Goal: Information Seeking & Learning: Learn about a topic

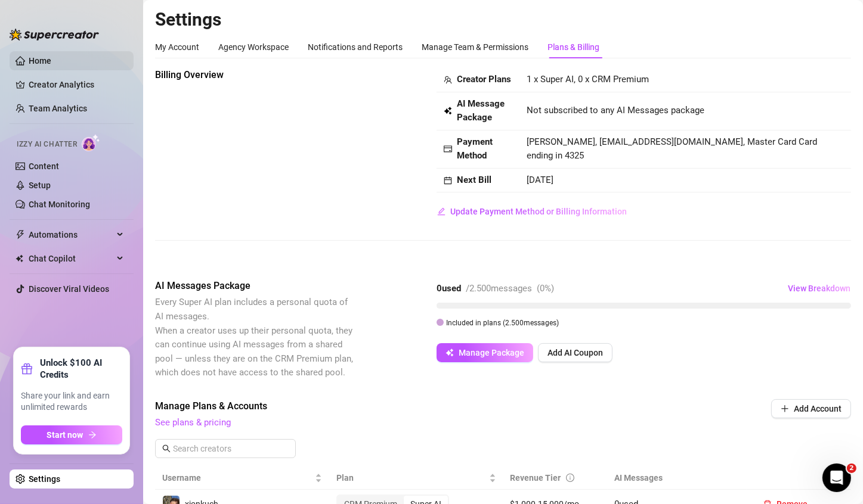
click at [37, 62] on link "Home" at bounding box center [40, 61] width 23 height 10
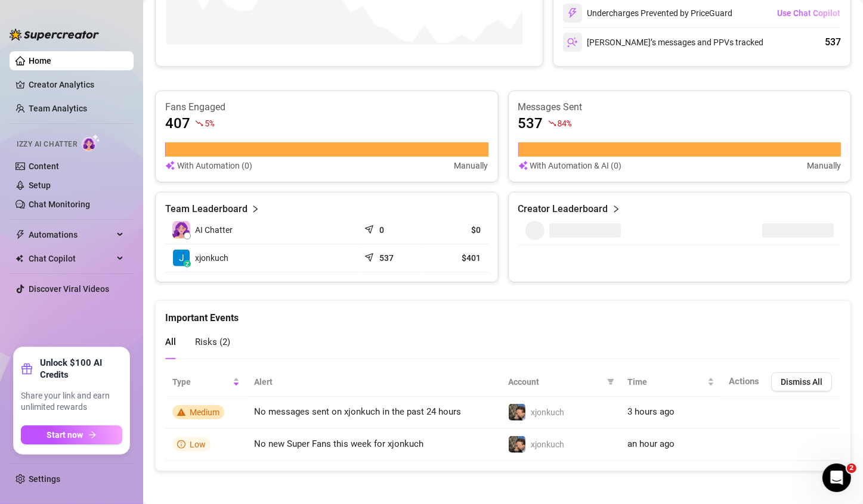
scroll to position [417, 0]
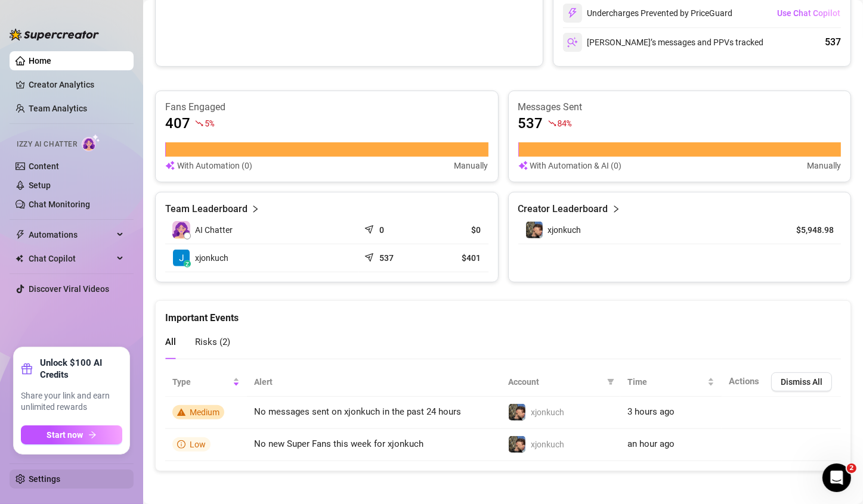
click at [60, 478] on link "Settings" at bounding box center [45, 480] width 32 height 10
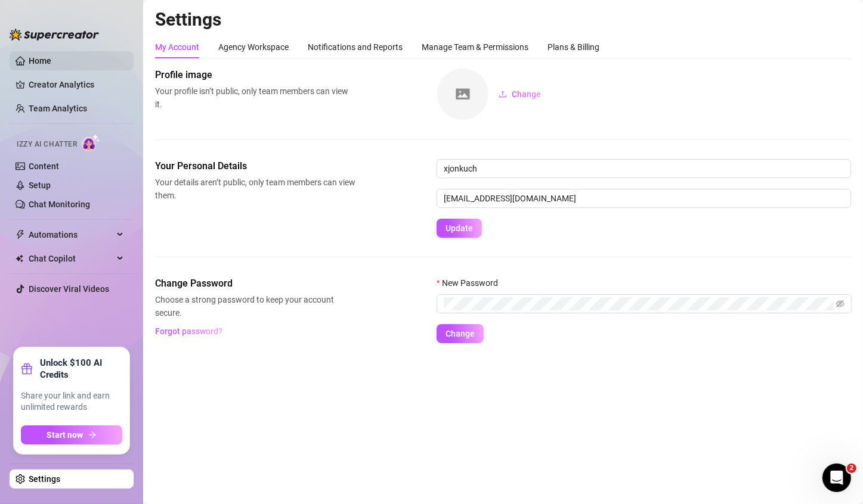
click at [51, 60] on link "Home" at bounding box center [40, 61] width 23 height 10
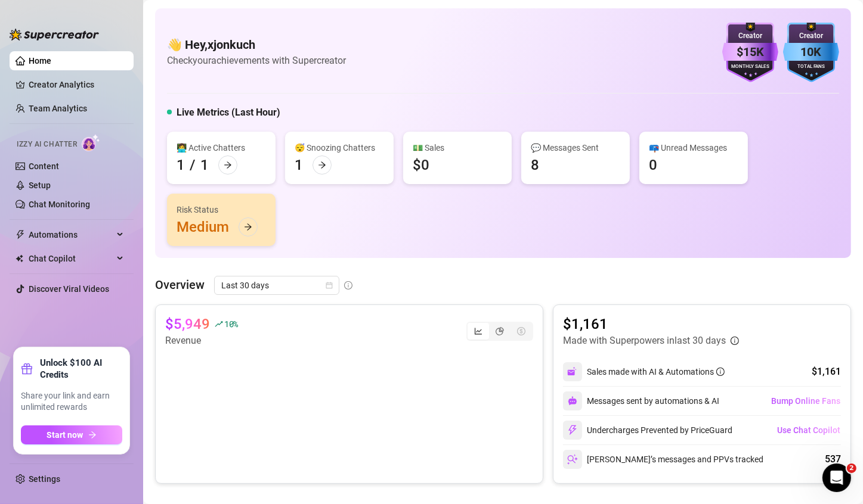
click at [57, 32] on img at bounding box center [54, 35] width 89 height 12
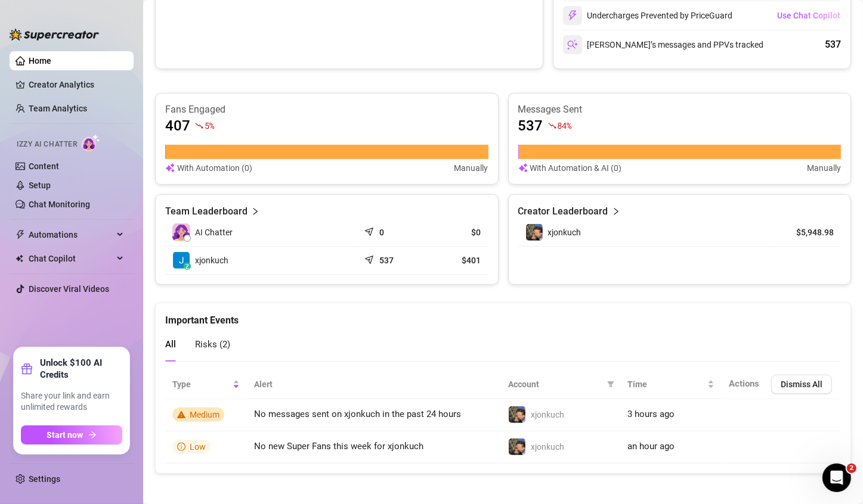
scroll to position [417, 0]
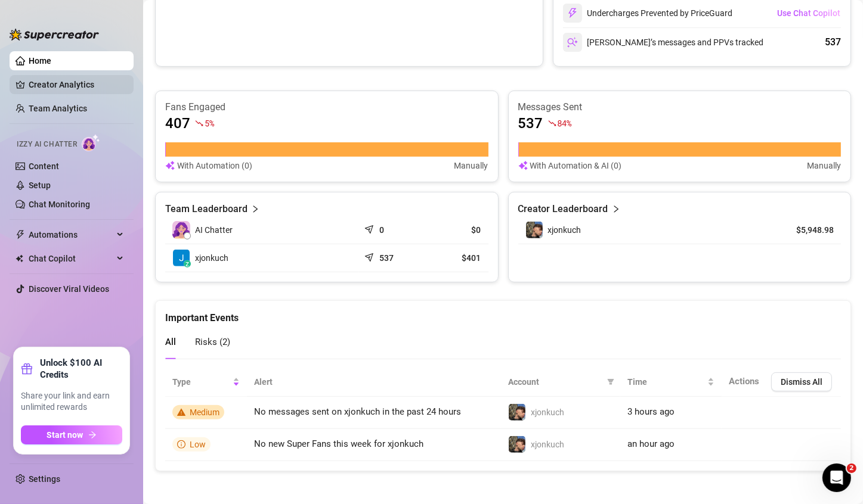
click at [63, 83] on link "Creator Analytics" at bounding box center [76, 84] width 95 height 19
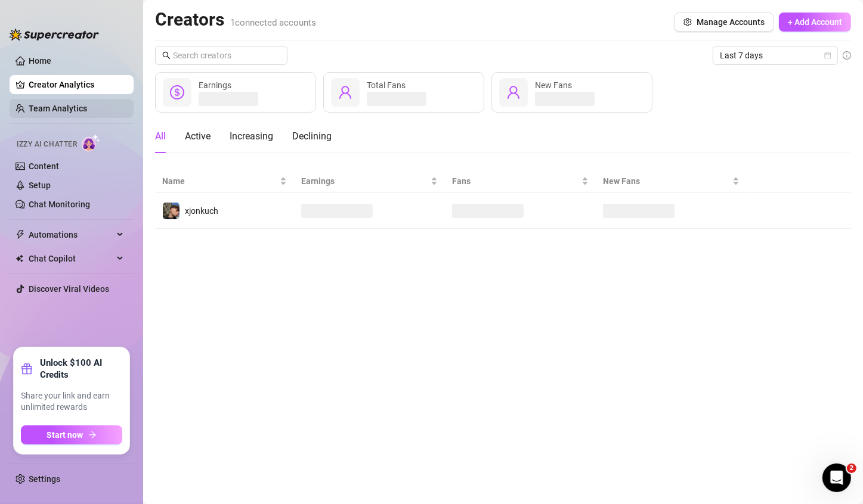
click at [58, 107] on link "Team Analytics" at bounding box center [58, 109] width 58 height 10
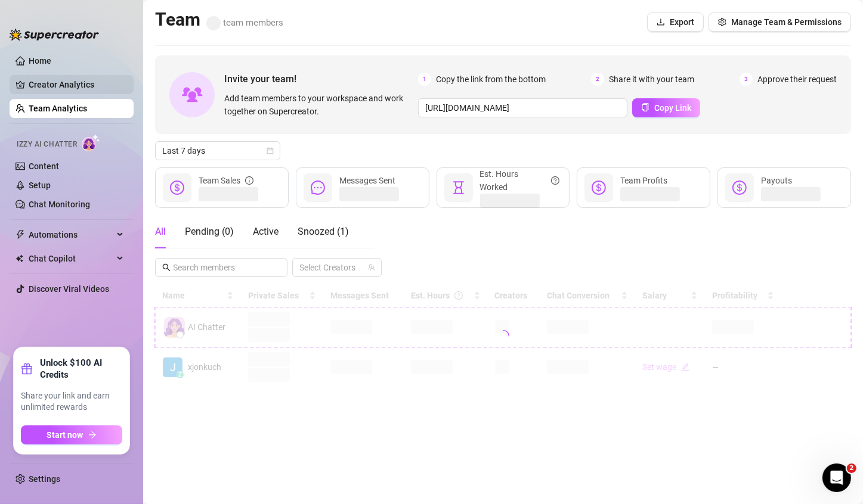
click at [57, 86] on link "Creator Analytics" at bounding box center [76, 84] width 95 height 19
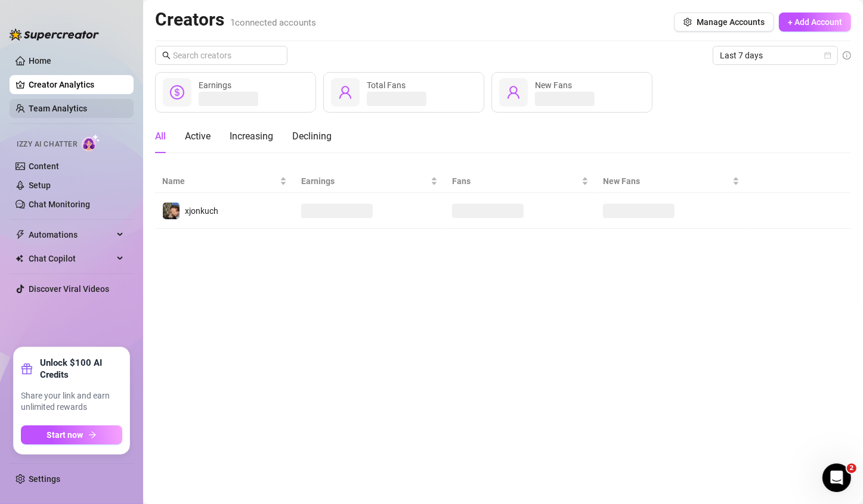
click at [57, 109] on link "Team Analytics" at bounding box center [58, 109] width 58 height 10
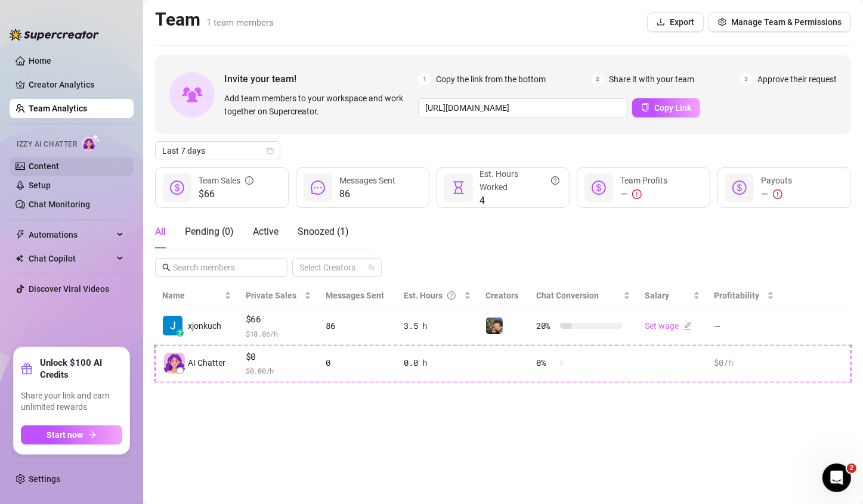
click at [58, 165] on link "Content" at bounding box center [44, 167] width 30 height 10
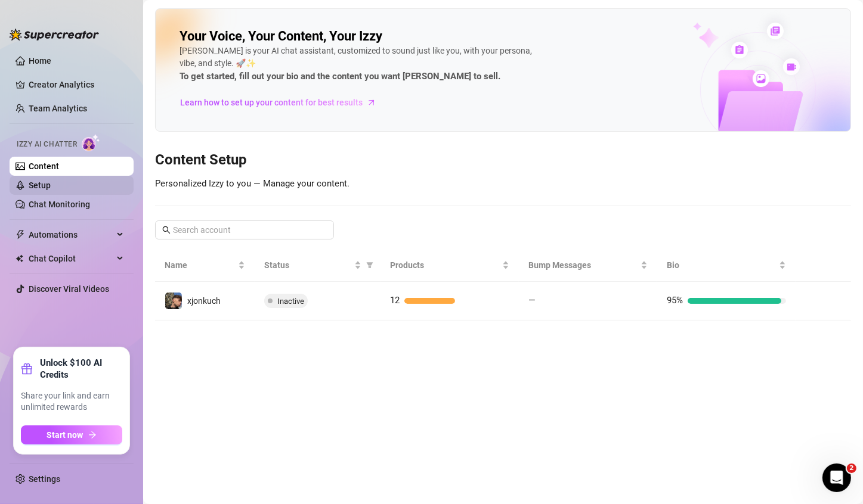
click at [51, 184] on link "Setup" at bounding box center [40, 186] width 22 height 10
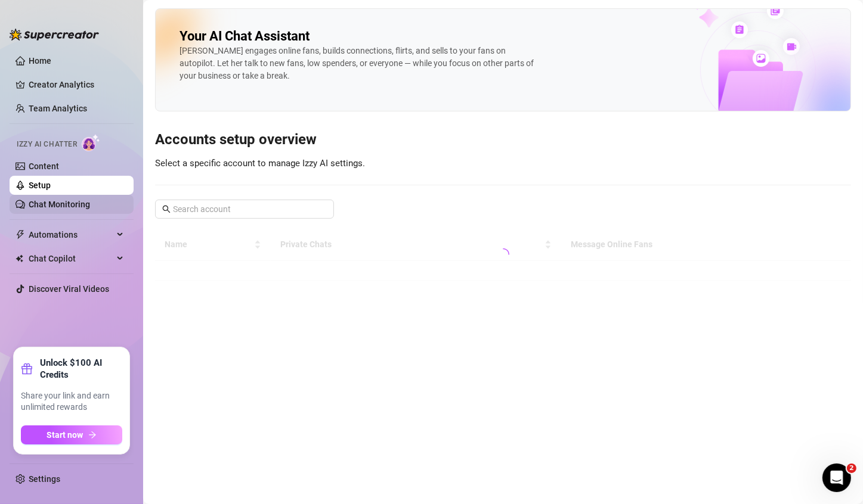
click at [55, 203] on link "Chat Monitoring" at bounding box center [59, 205] width 61 height 10
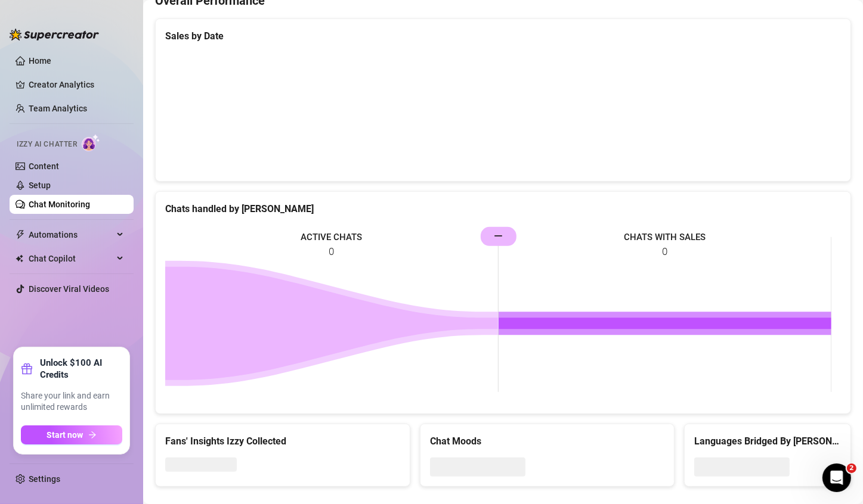
scroll to position [394, 0]
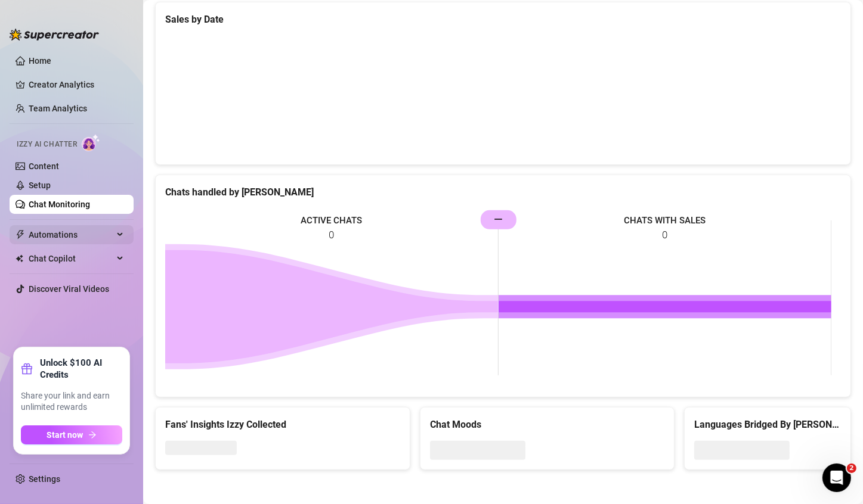
click at [73, 237] on span "Automations" at bounding box center [71, 234] width 85 height 19
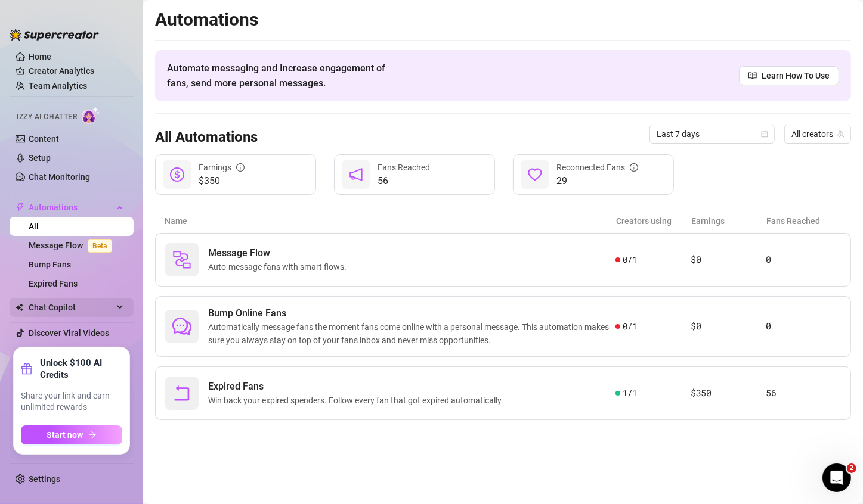
click at [126, 308] on div "Chat Copilot" at bounding box center [72, 307] width 124 height 19
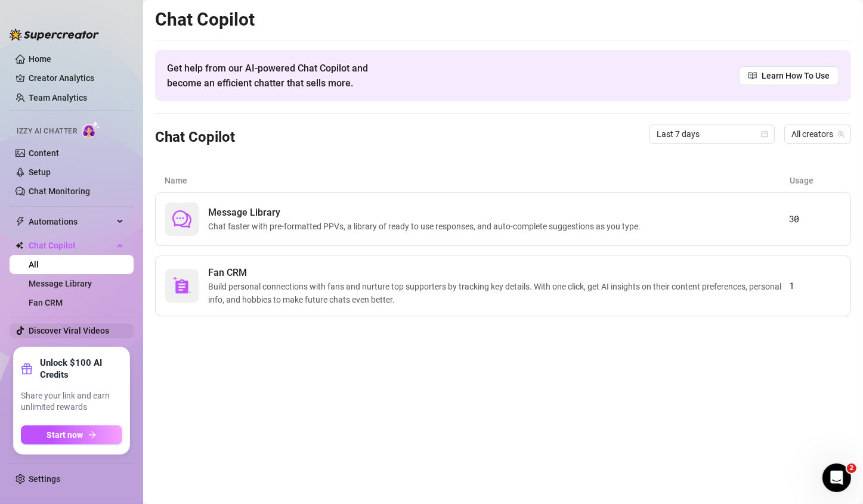
click at [88, 326] on link "Discover Viral Videos" at bounding box center [69, 331] width 81 height 10
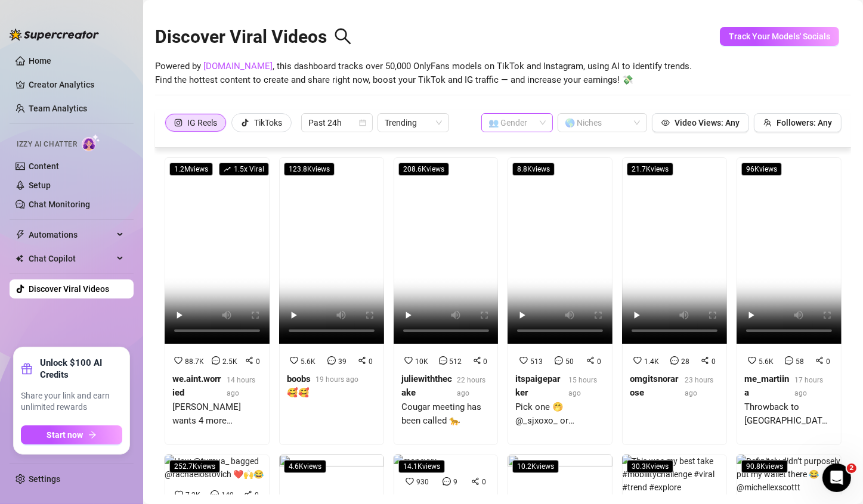
click at [533, 122] on span at bounding box center [516, 123] width 57 height 18
click at [518, 165] on div "👨 [DEMOGRAPHIC_DATA]" at bounding box center [509, 165] width 52 height 13
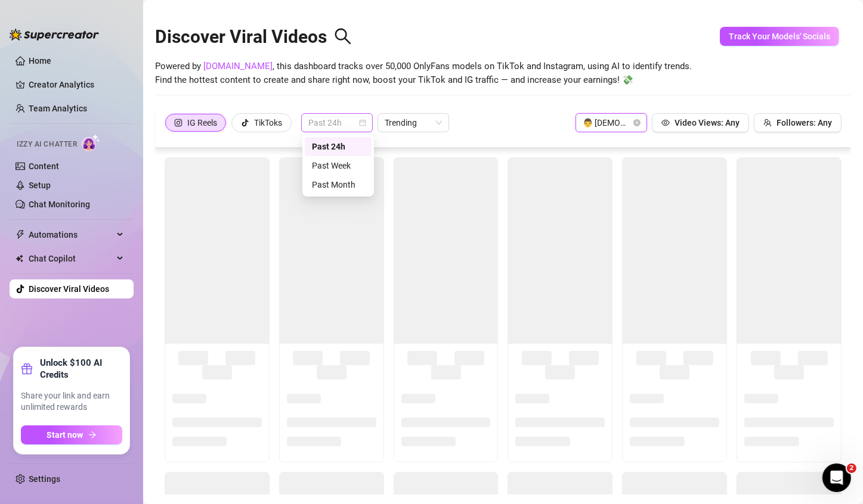
click at [352, 126] on span "Past 24h" at bounding box center [336, 123] width 57 height 18
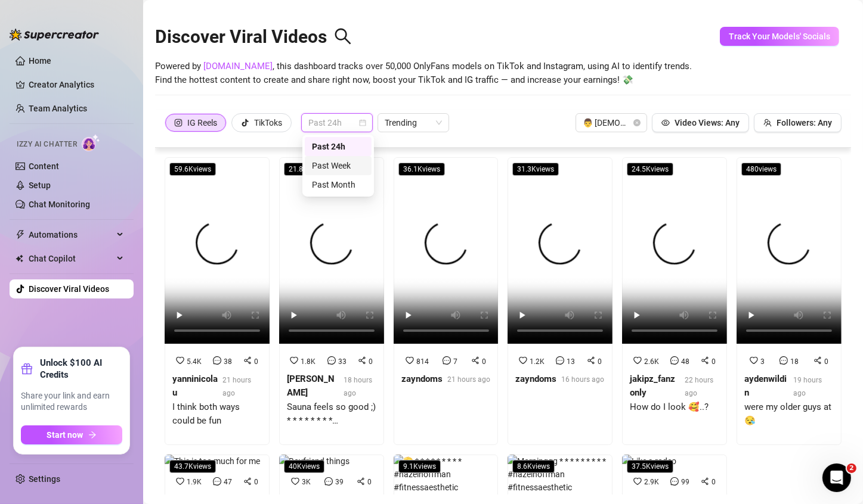
click at [345, 166] on div "Past Week" at bounding box center [338, 165] width 52 height 13
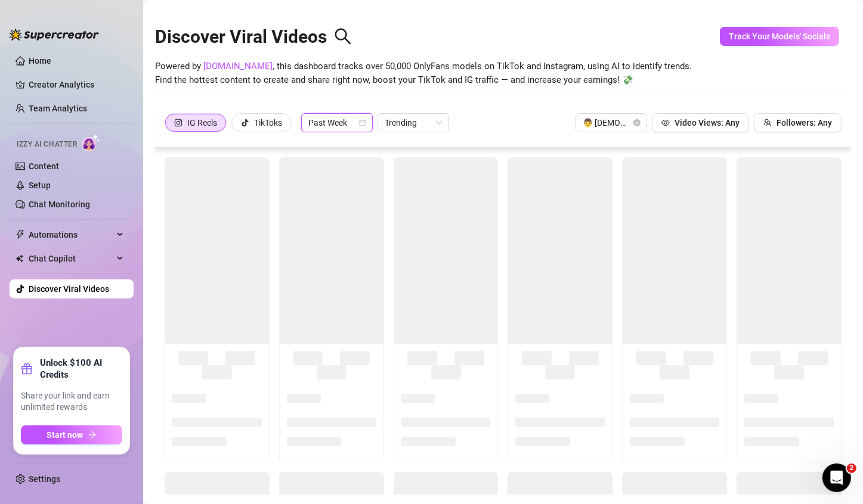
click at [335, 122] on span "Past Week" at bounding box center [336, 123] width 57 height 18
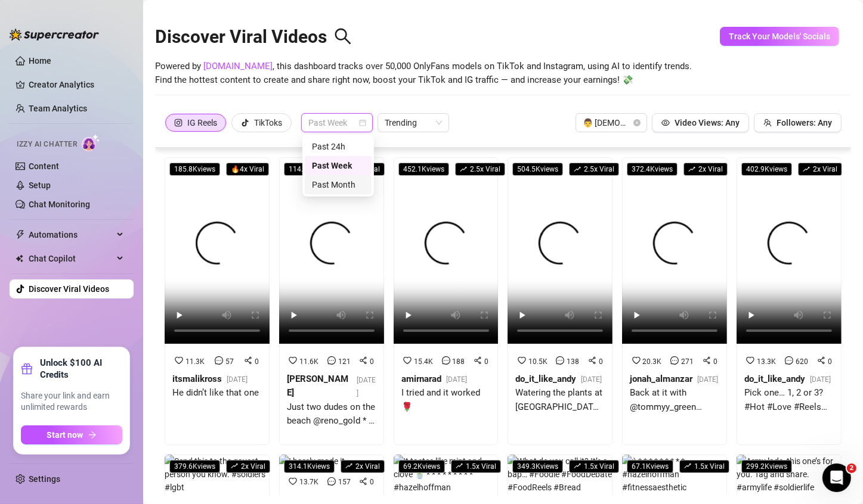
click at [342, 179] on div "Past Month" at bounding box center [338, 184] width 52 height 13
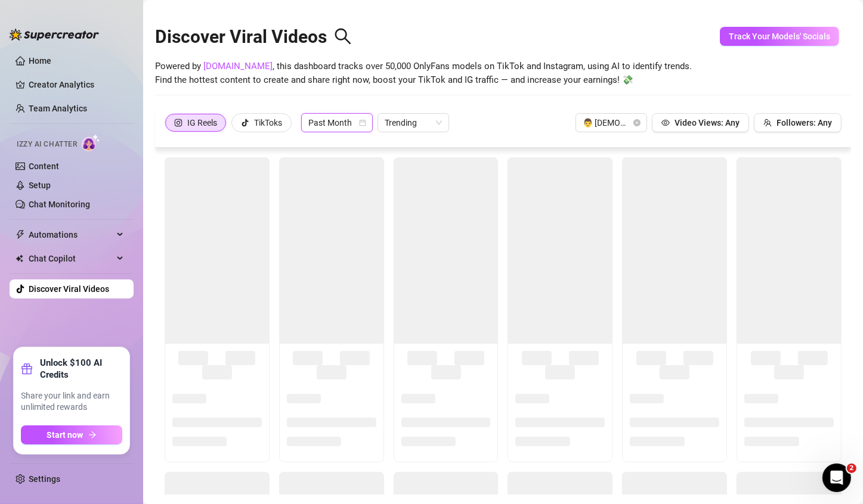
click at [543, 109] on div "Discover Viral Videos Powered by [DOMAIN_NAME] , this dashboard tracks over 50,…" at bounding box center [503, 58] width 696 height 101
click at [692, 122] on span "Video Views: Any" at bounding box center [706, 123] width 65 height 10
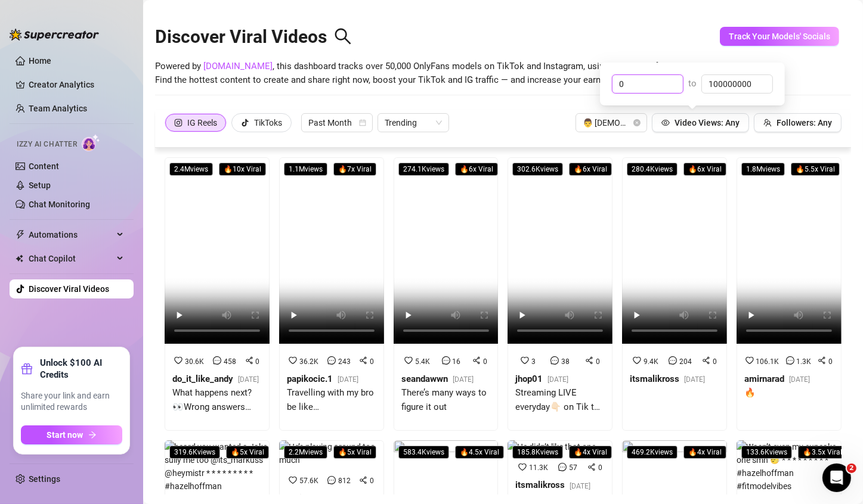
drag, startPoint x: 654, startPoint y: 91, endPoint x: 586, endPoint y: 89, distance: 68.6
click at [586, 89] on body "Home Creator Analytics Team Analytics Izzy AI Chatter Content Setup Chat Monito…" at bounding box center [431, 252] width 863 height 504
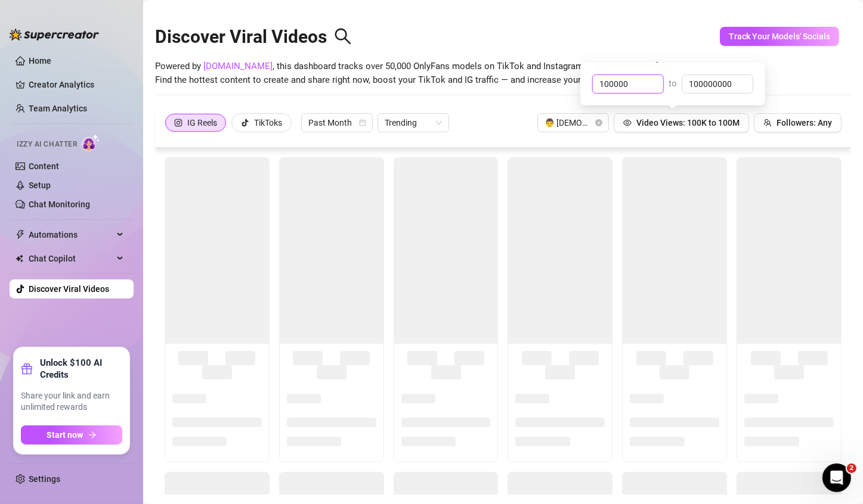
type input "100000"
click at [640, 55] on div "Discover Viral Videos" at bounding box center [503, 33] width 696 height 51
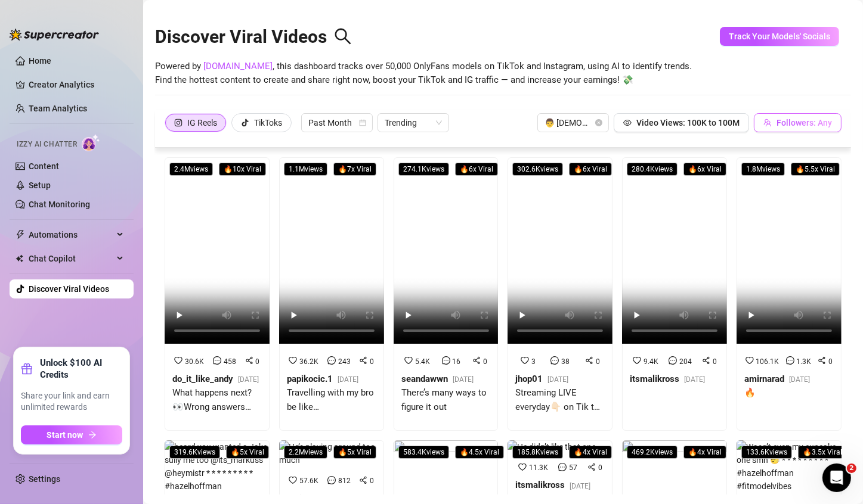
click at [806, 126] on span "Followers: Any" at bounding box center [803, 123] width 55 height 10
click at [671, 31] on div "Discover Viral Videos" at bounding box center [503, 33] width 696 height 51
click at [207, 260] on video at bounding box center [217, 250] width 105 height 187
click at [309, 256] on video at bounding box center [331, 250] width 105 height 187
click at [773, 258] on video at bounding box center [788, 250] width 105 height 187
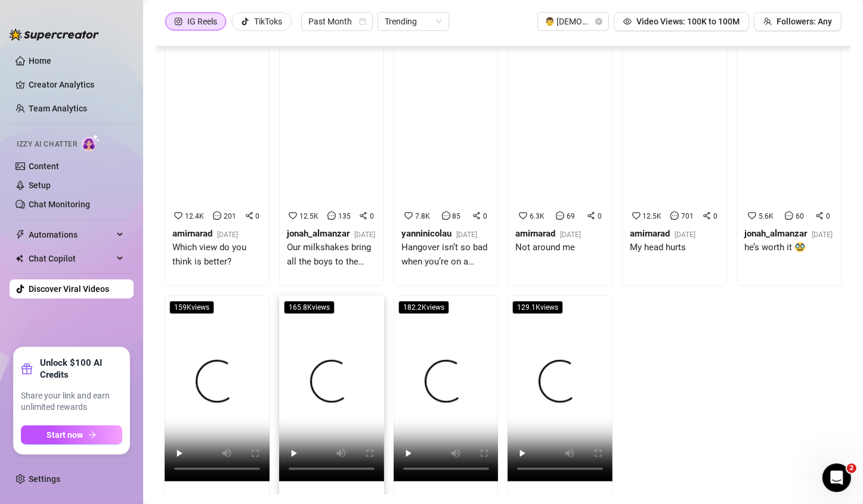
scroll to position [4274, 0]
